Goal: Use online tool/utility: Utilize a website feature to perform a specific function

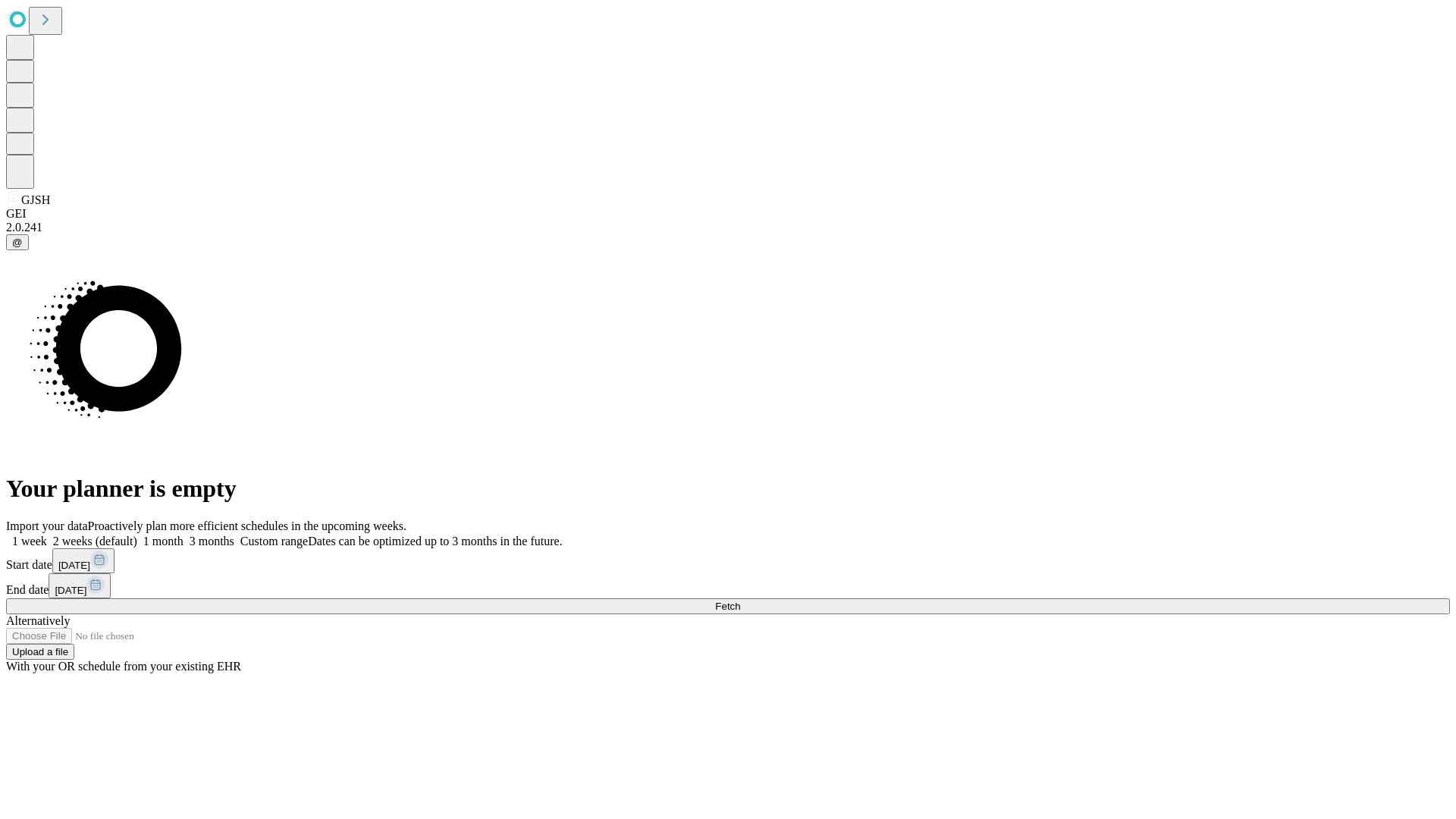
click at [740, 600] on span "Fetch" at bounding box center [728, 606] width 25 height 12
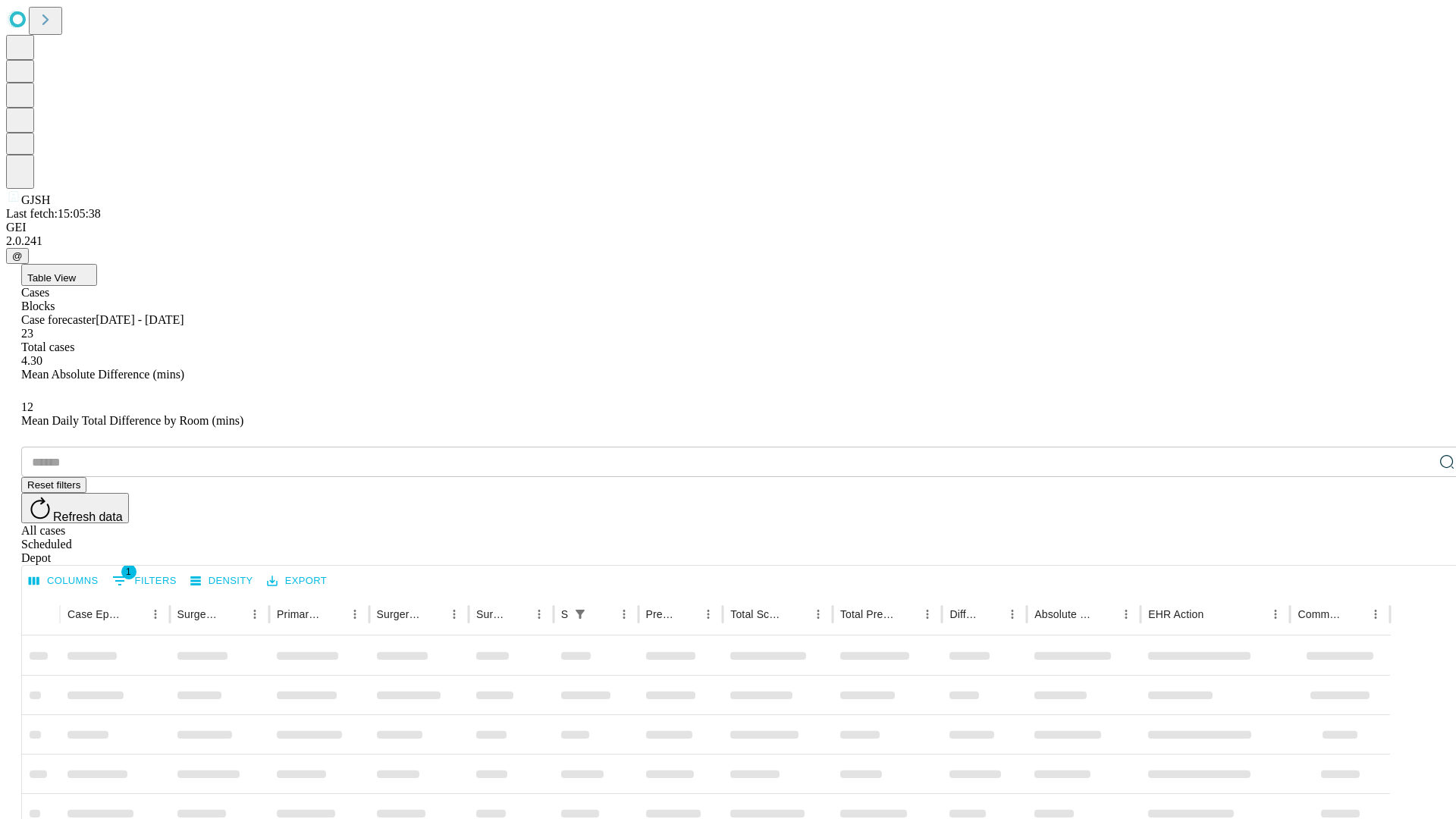
click at [75, 272] on span "Table View" at bounding box center [51, 278] width 49 height 12
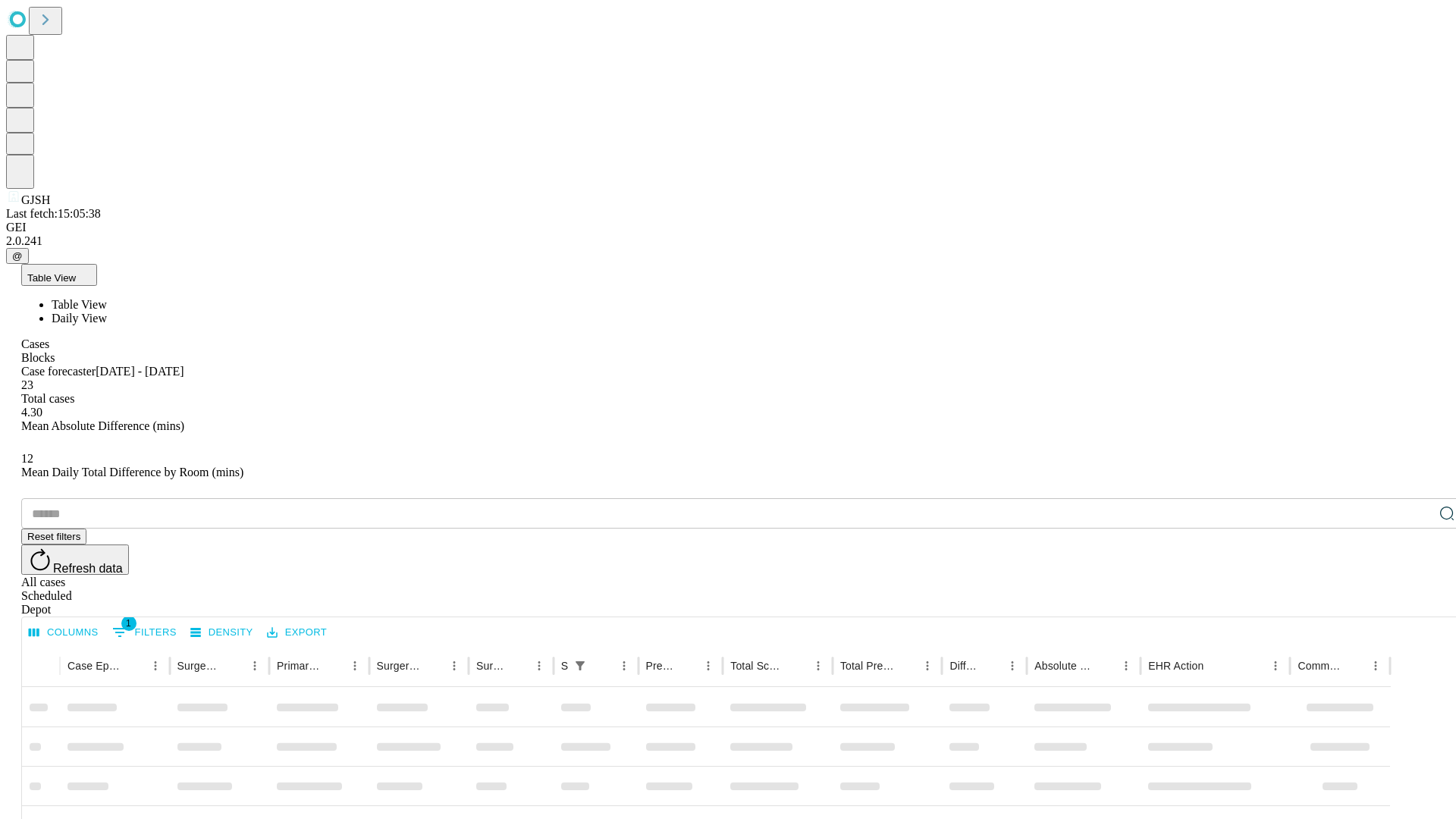
click at [107, 312] on span "Daily View" at bounding box center [79, 318] width 56 height 13
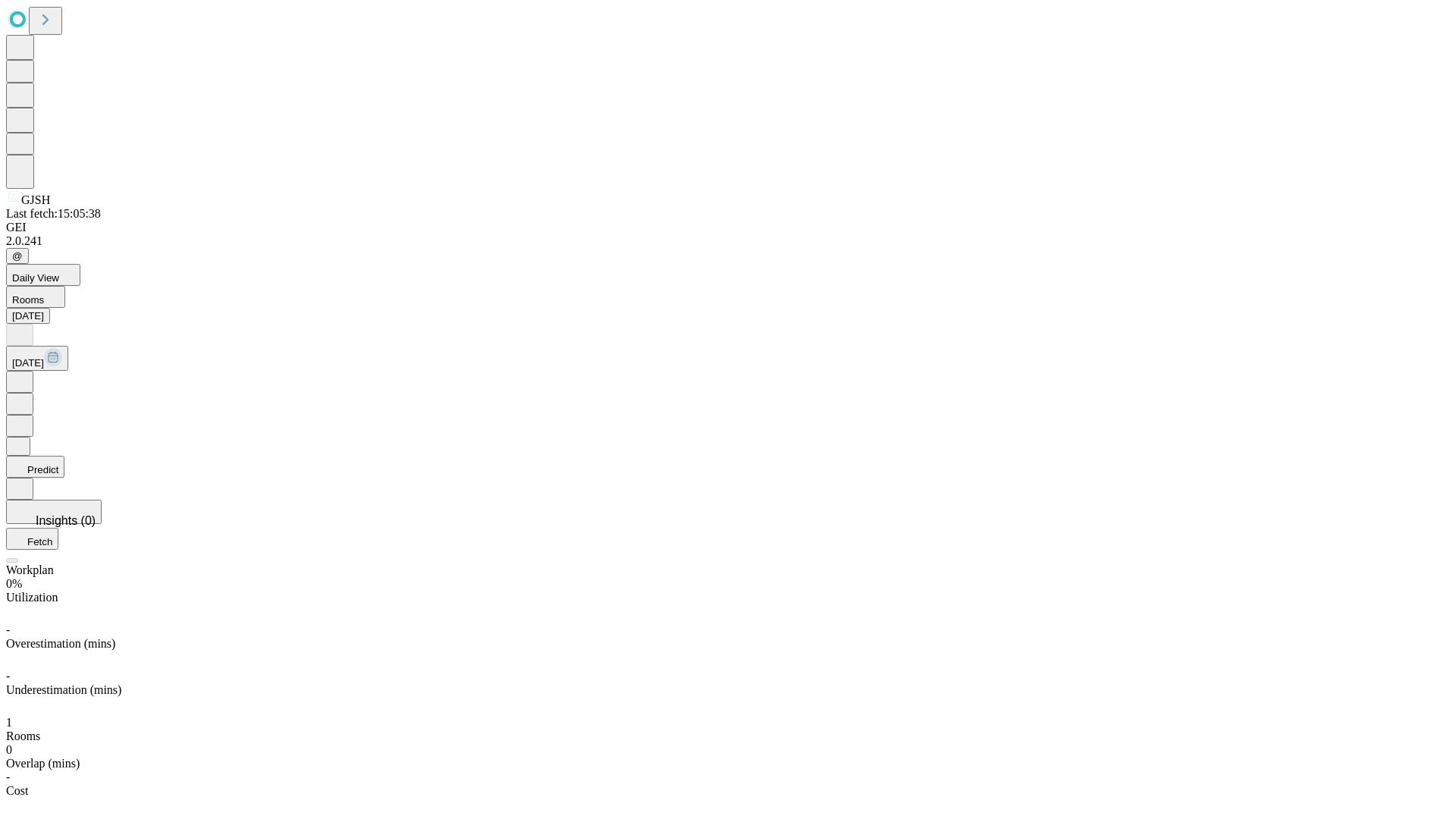
click at [65, 456] on button "Predict" at bounding box center [35, 467] width 58 height 22
